Goal: Unclear

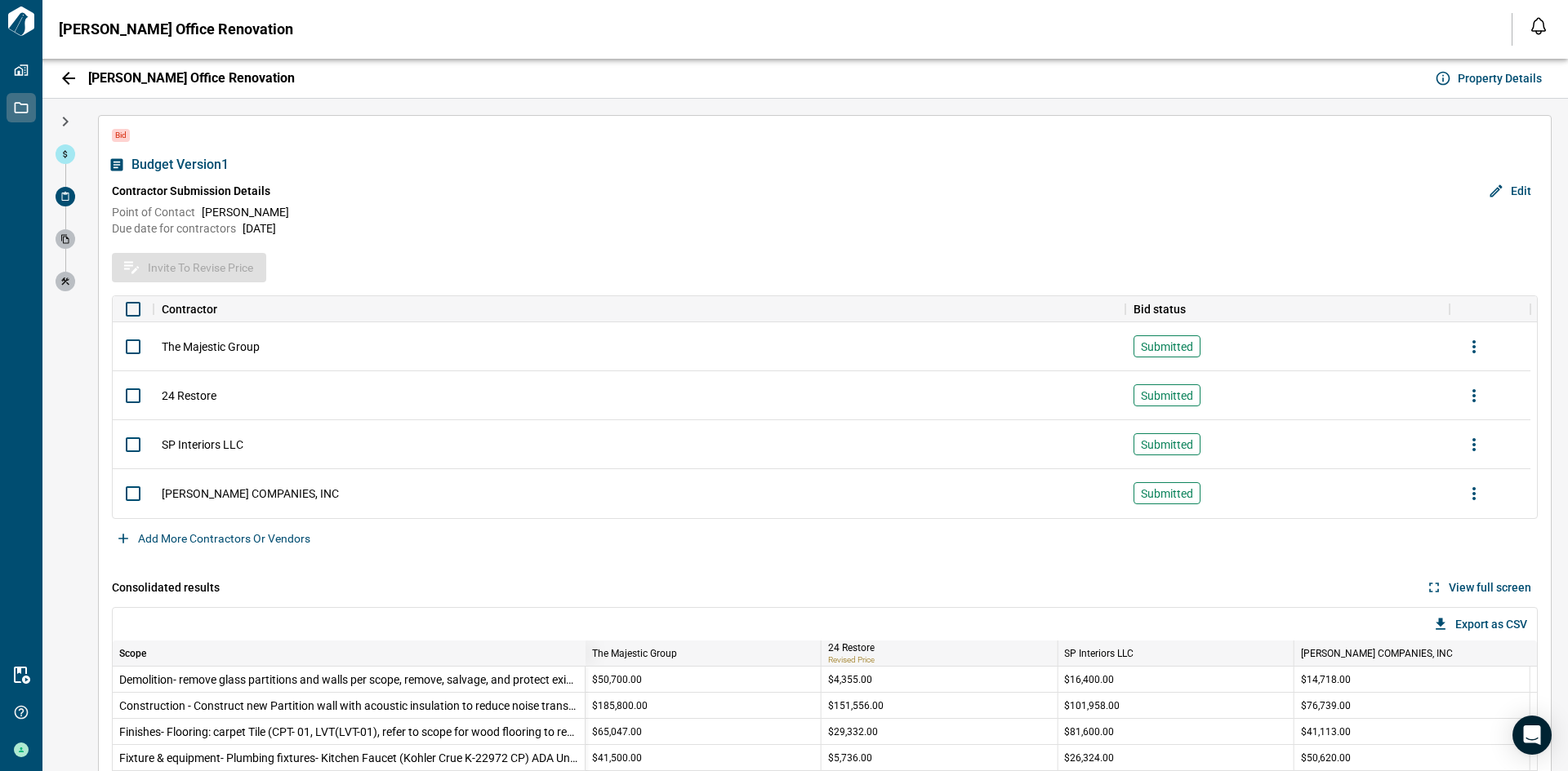
scroll to position [148, 0]
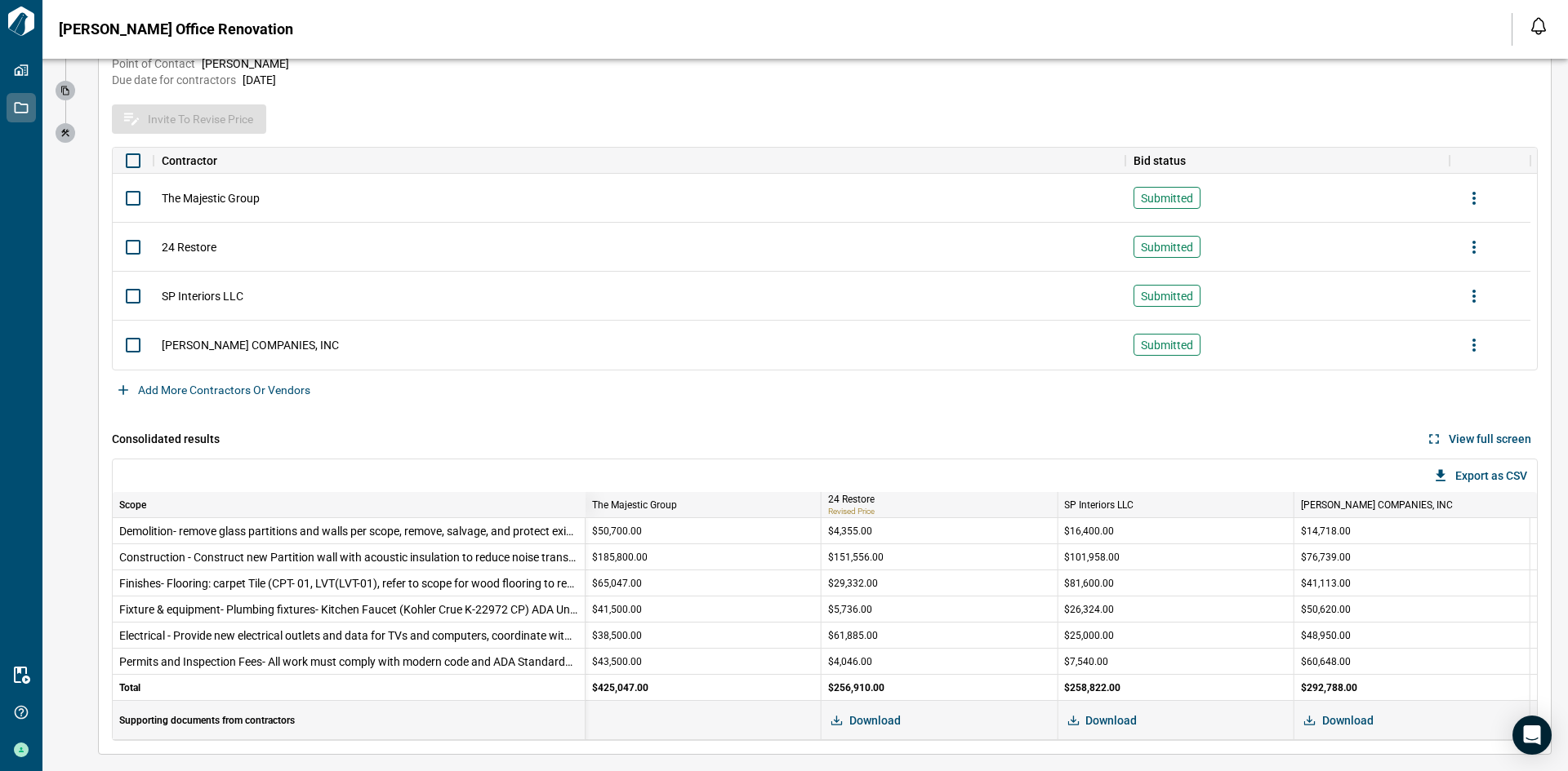
click at [644, 427] on div "Consolidated results View full screen" at bounding box center [825, 439] width 1426 height 39
